Goal: Task Accomplishment & Management: Manage account settings

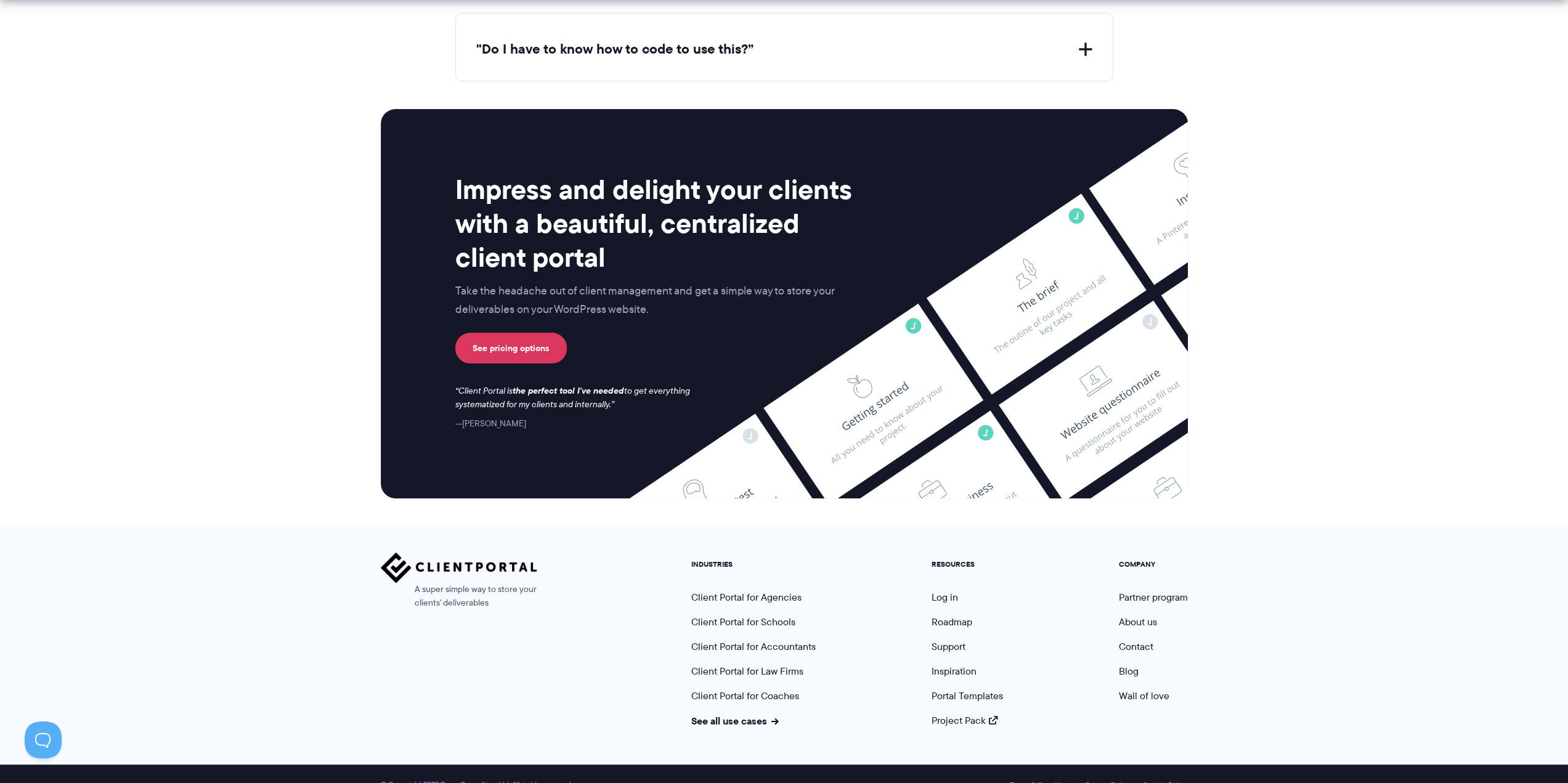
scroll to position [4869, 0]
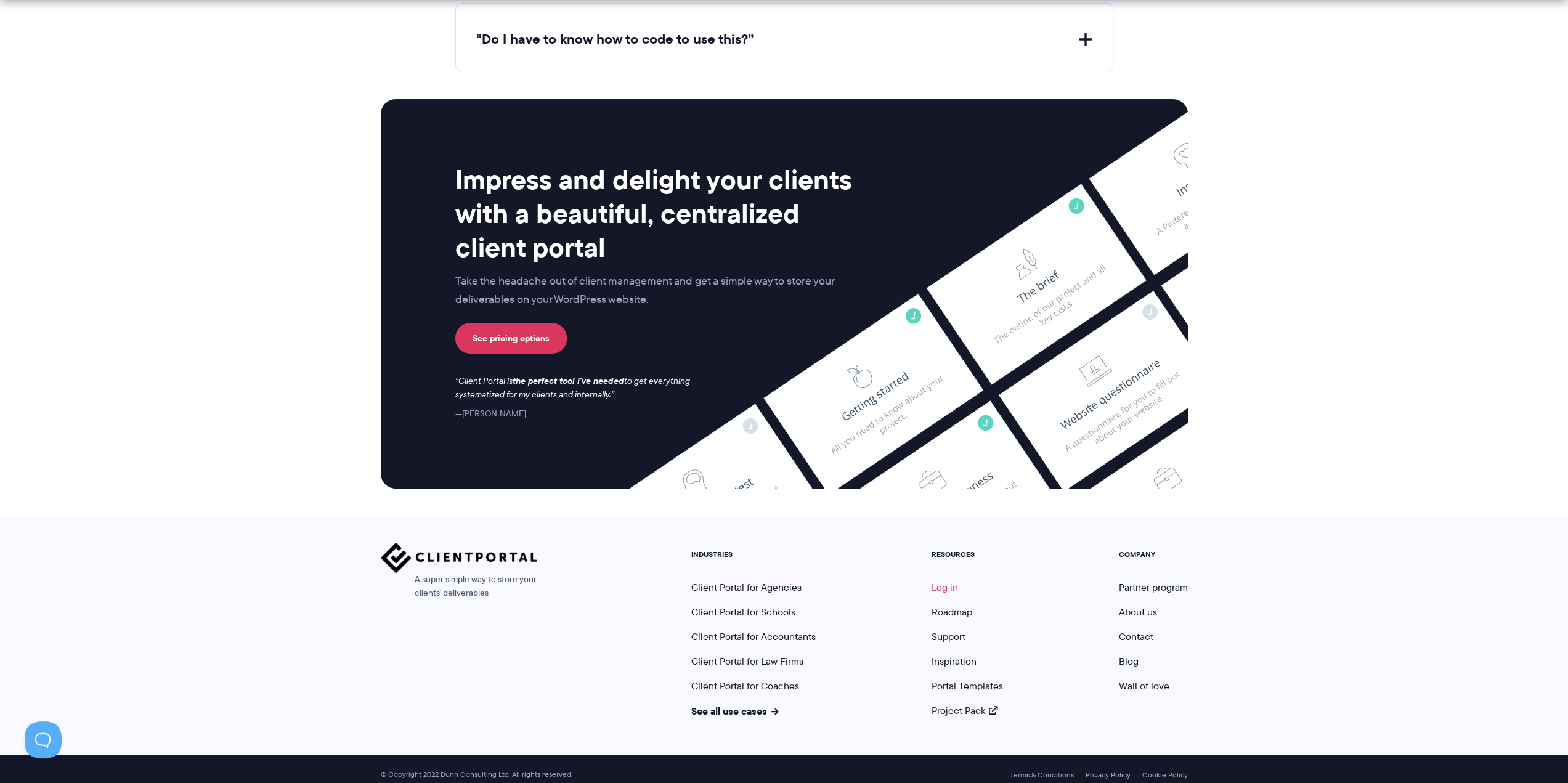
click at [945, 580] on link "Log in" at bounding box center [945, 587] width 27 height 14
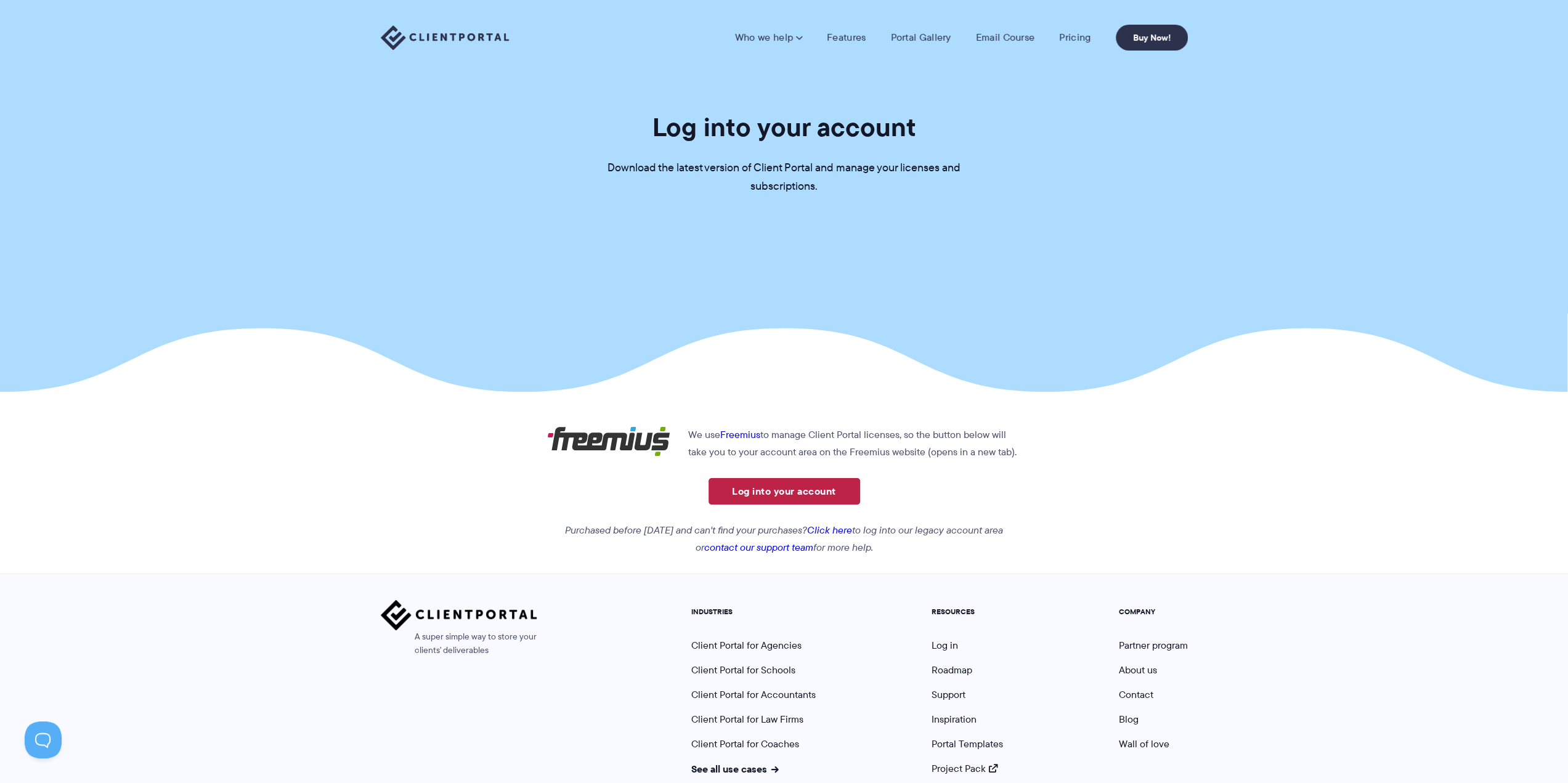
click at [832, 495] on link "Log into your account" at bounding box center [784, 491] width 151 height 27
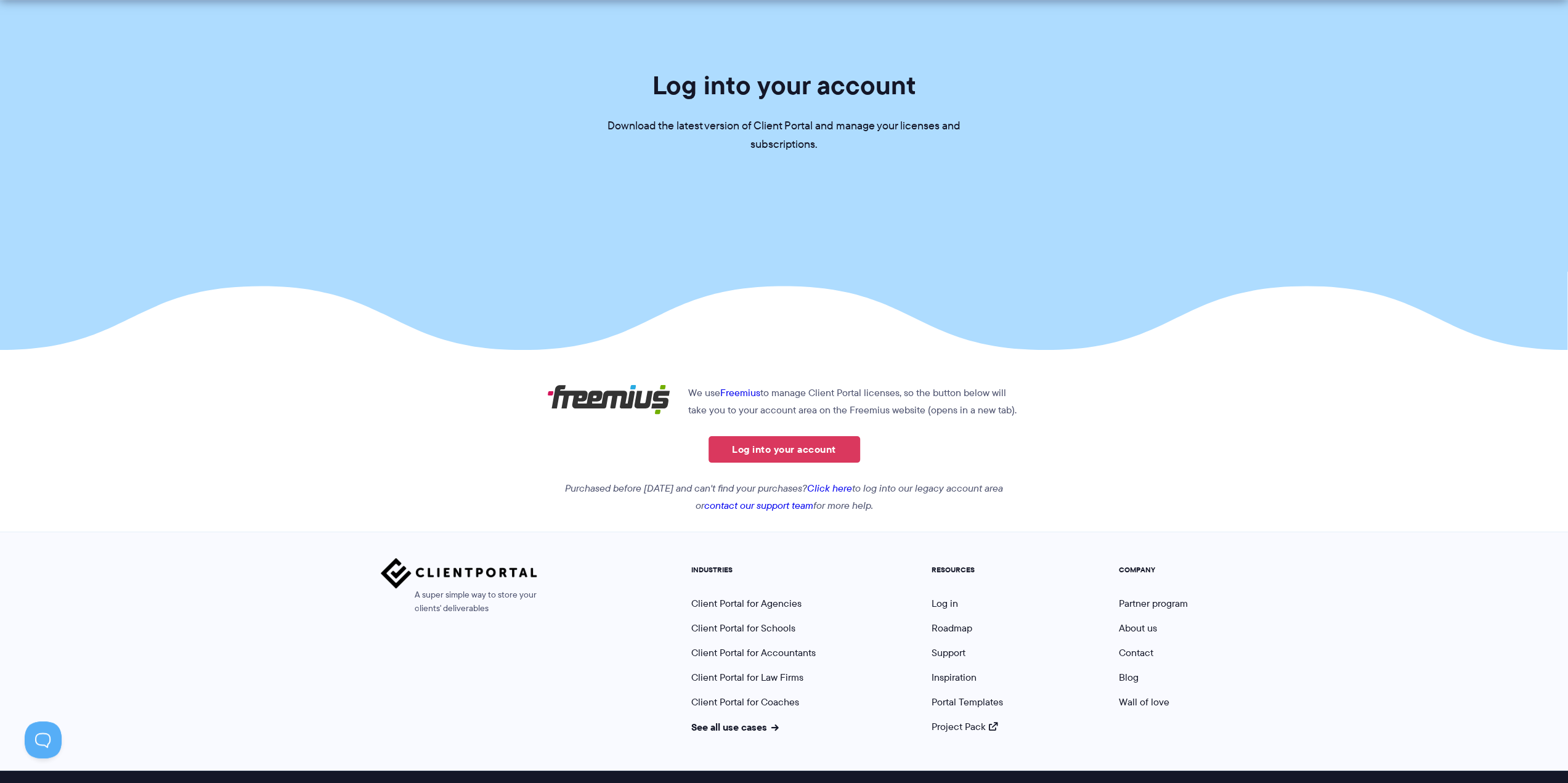
scroll to position [62, 0]
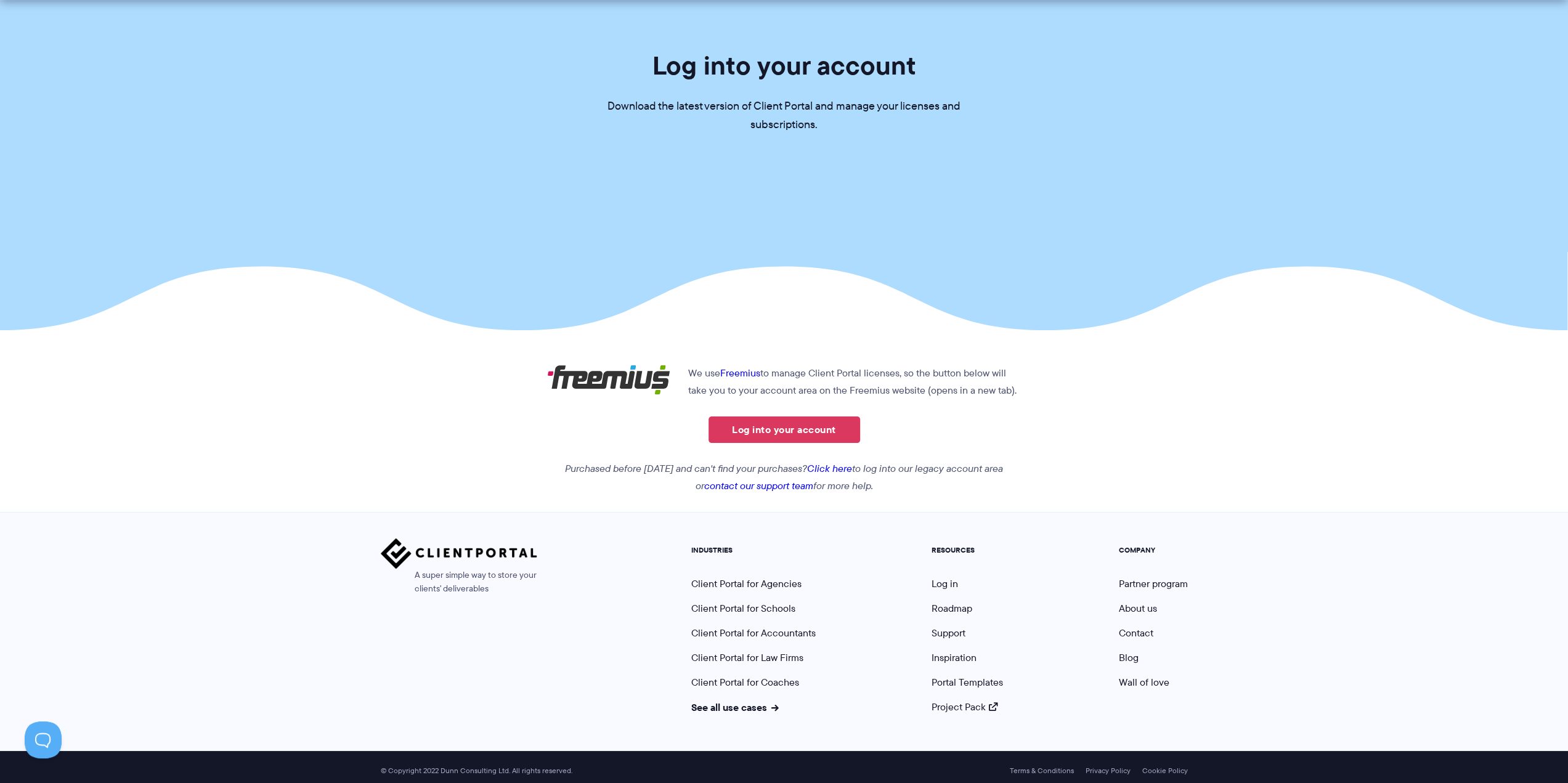
click at [874, 323] on section "Log into your account Download the latest version of Client Portal and manage y…" at bounding box center [784, 134] width 1568 height 392
drag, startPoint x: 893, startPoint y: 497, endPoint x: 538, endPoint y: 375, distance: 375.4
click at [538, 375] on div "Who we help Who we help View pricing Agencies See how Client Portal can help gi…" at bounding box center [784, 364] width 1568 height 853
click at [1101, 375] on section "We use Freemius to manage Client Portal licenses, so the button below will take…" at bounding box center [784, 430] width 1568 height 130
click at [920, 498] on div "Who we help Who we help View pricing Agencies See how Client Portal can help gi…" at bounding box center [784, 364] width 1568 height 853
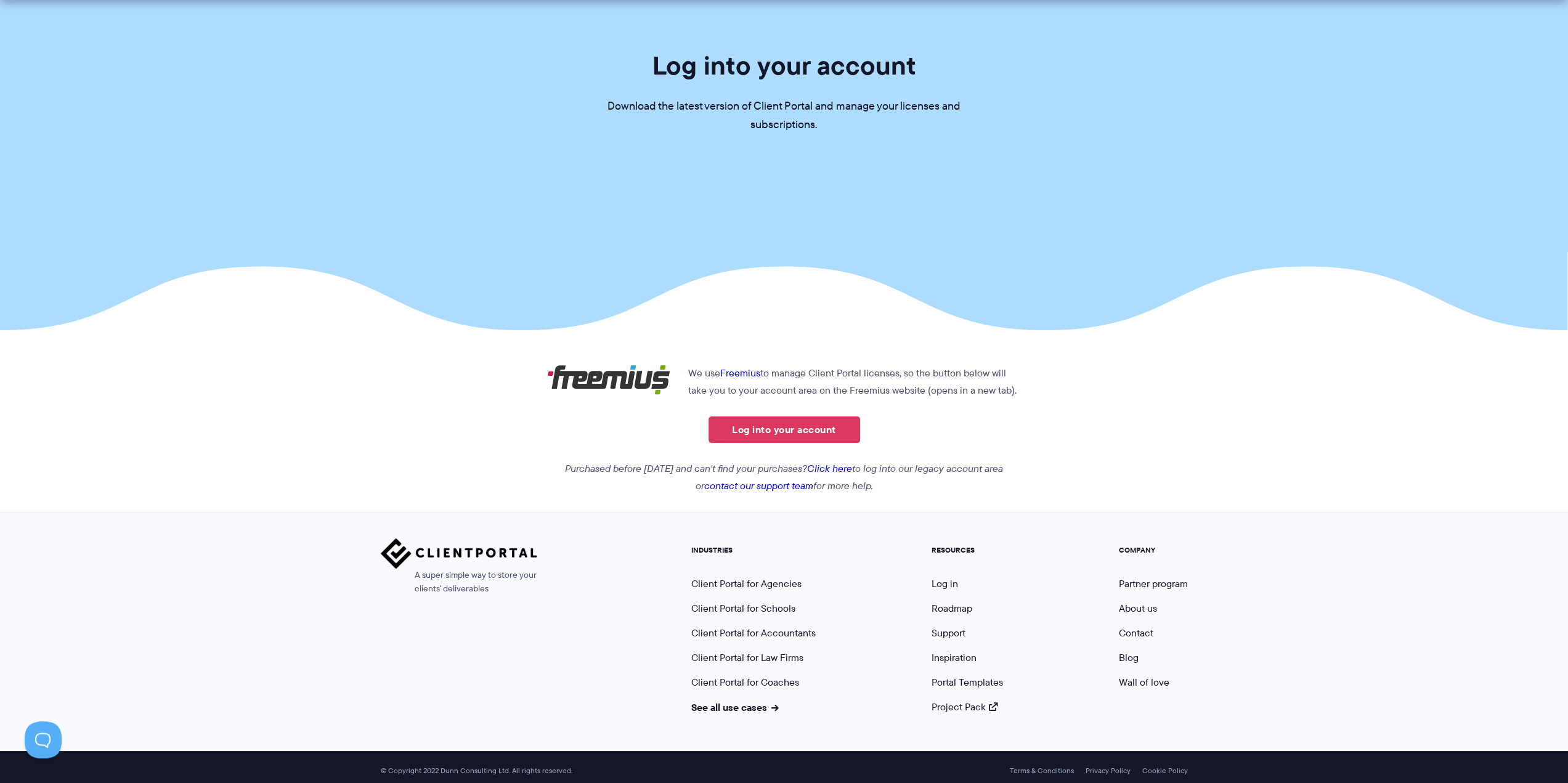
drag, startPoint x: 923, startPoint y: 496, endPoint x: 553, endPoint y: 375, distance: 389.3
click at [553, 375] on div "We use Freemius to manage Client Portal licenses, so the button below will take…" at bounding box center [784, 430] width 493 height 130
click at [1228, 375] on section "We use Freemius to manage Client Portal licenses, so the button below will take…" at bounding box center [784, 430] width 1568 height 130
